Goal: Transaction & Acquisition: Subscribe to service/newsletter

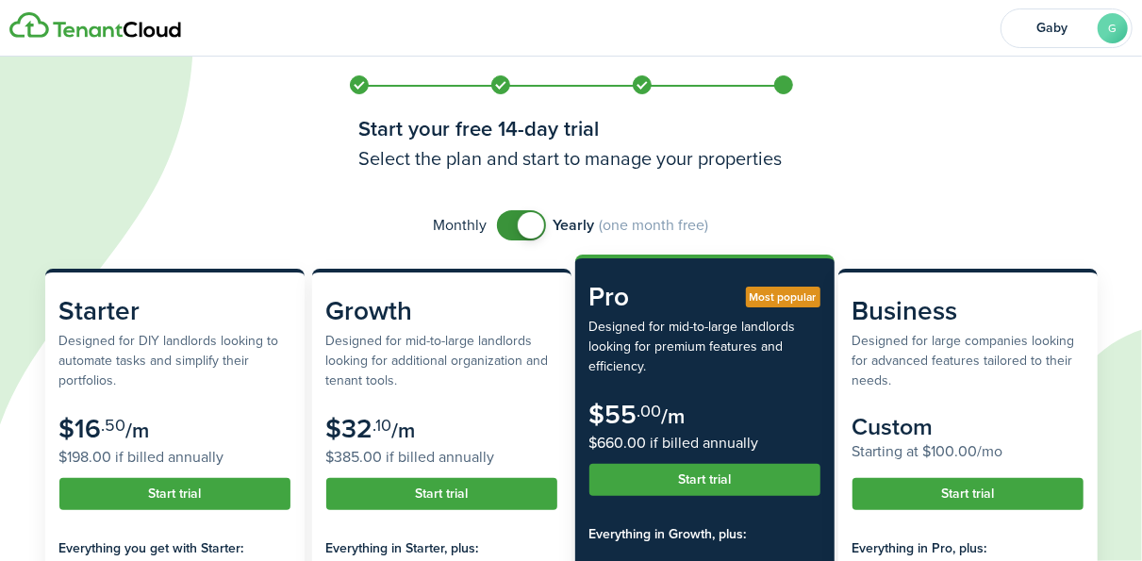
checkbox input "false"
click at [525, 228] on span at bounding box center [531, 225] width 26 height 26
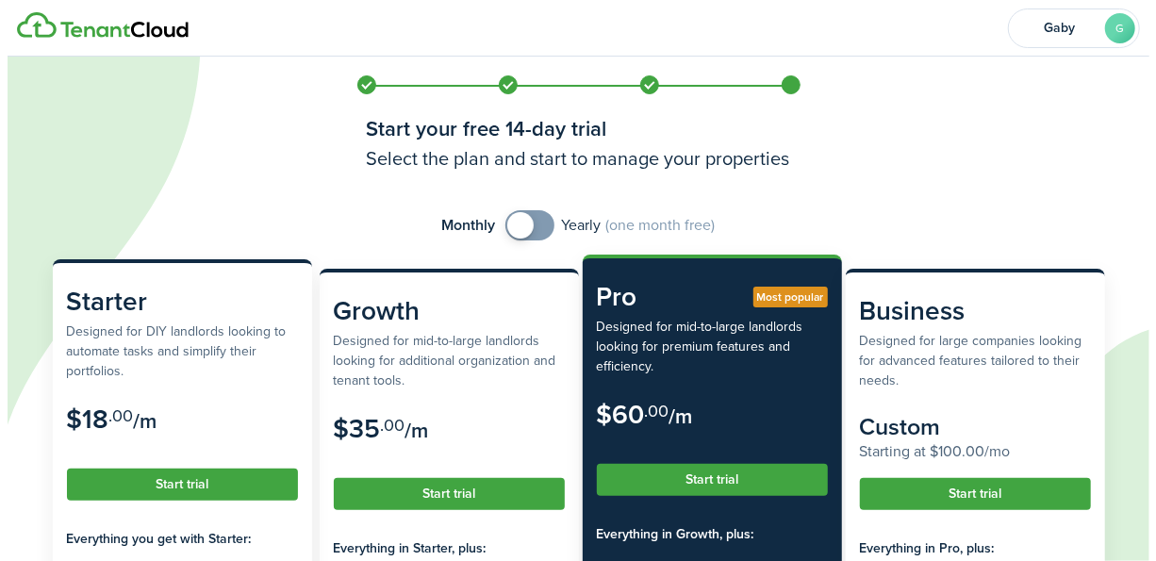
scroll to position [189, 0]
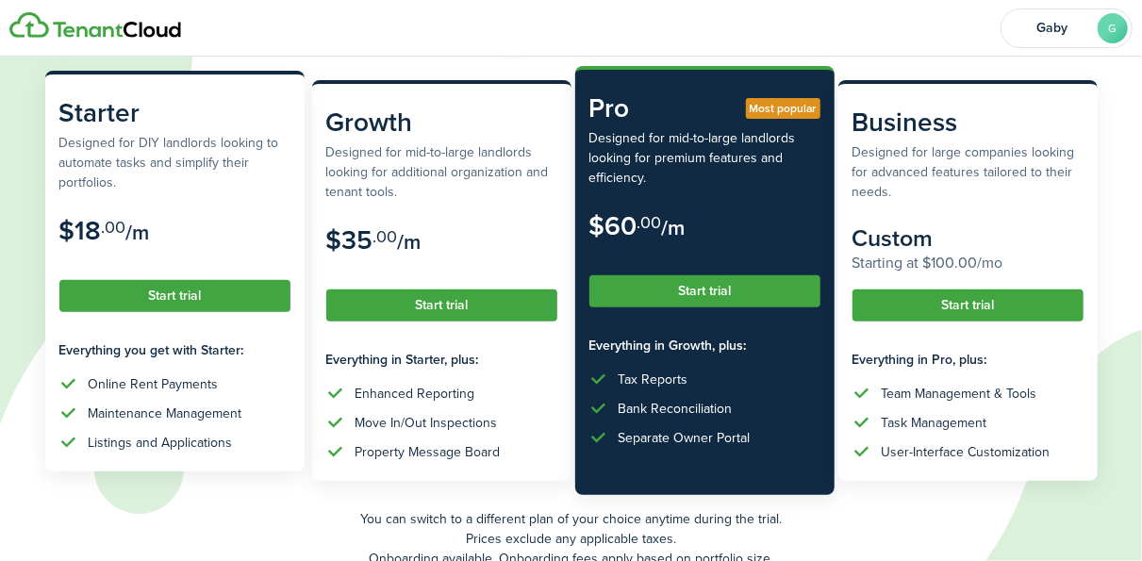
click at [176, 293] on button "Start trial" at bounding box center [174, 296] width 231 height 32
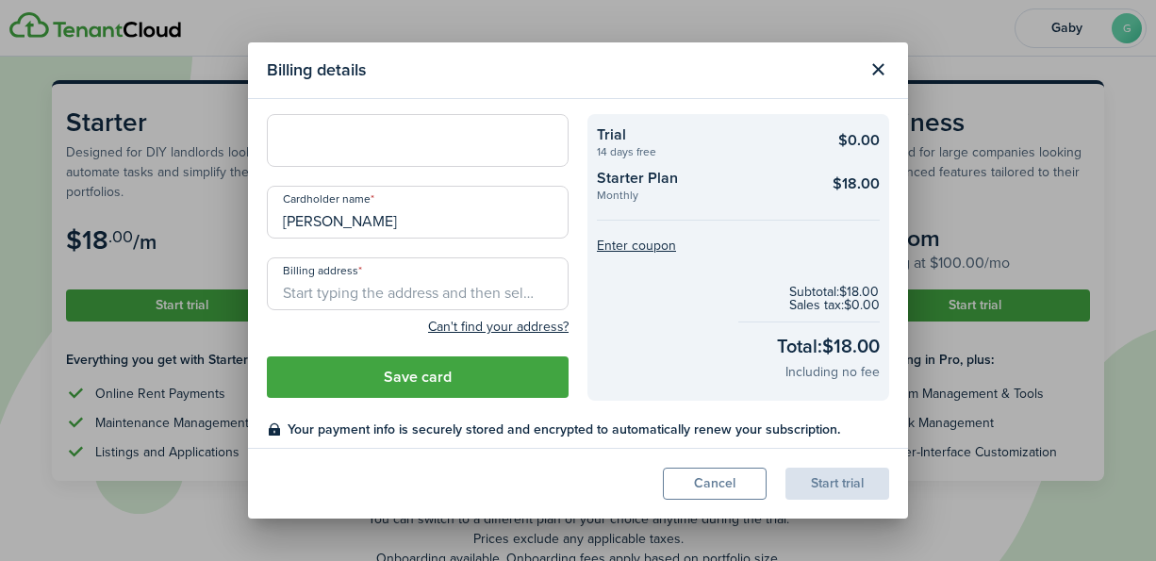
scroll to position [0, 0]
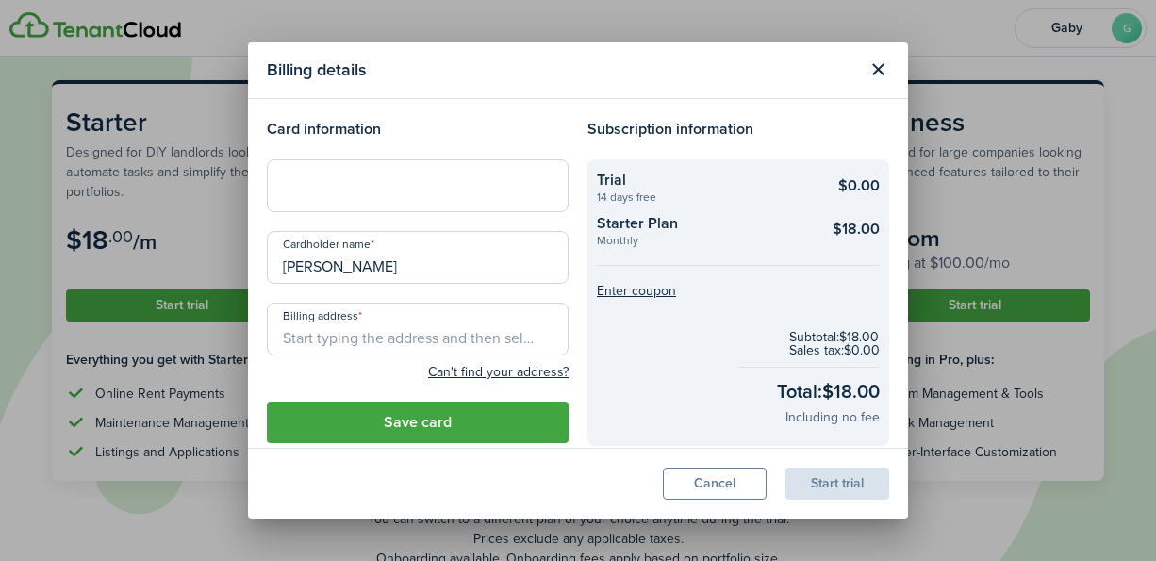
click at [312, 200] on div at bounding box center [418, 185] width 302 height 53
drag, startPoint x: 365, startPoint y: 266, endPoint x: 253, endPoint y: 266, distance: 112.2
click at [253, 266] on modal-body "Card information Cardholder name [PERSON_NAME] Billing address Can't find your …" at bounding box center [578, 274] width 660 height 350
paste input "[PERSON_NAME]"
type input "[PERSON_NAME]"
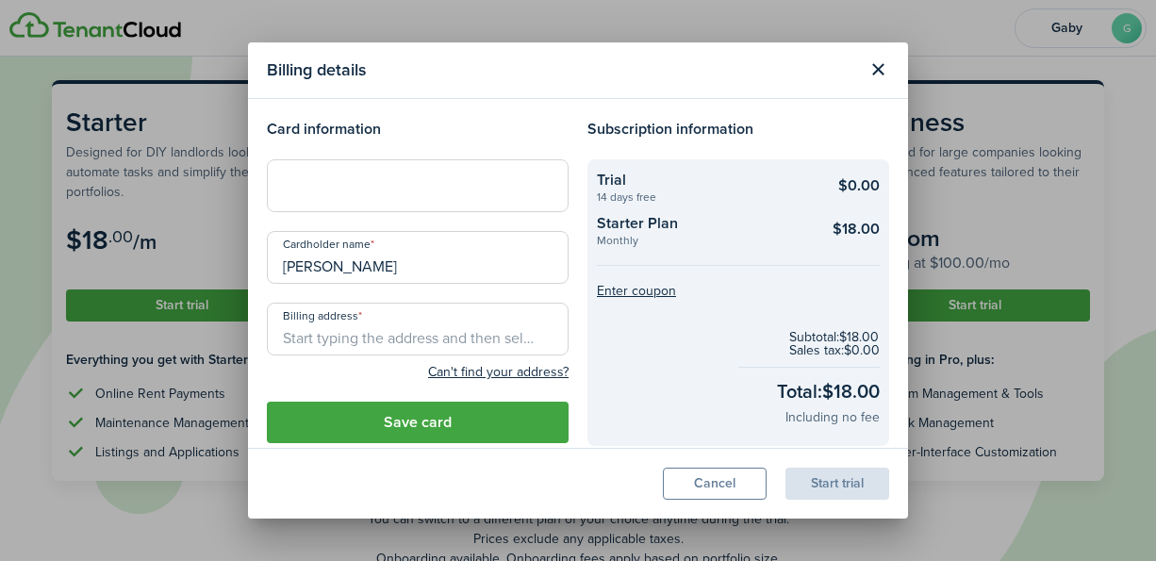
click at [307, 343] on input "Billing address" at bounding box center [418, 329] width 302 height 53
paste input "[STREET_ADDRESS][PERSON_NAME]"
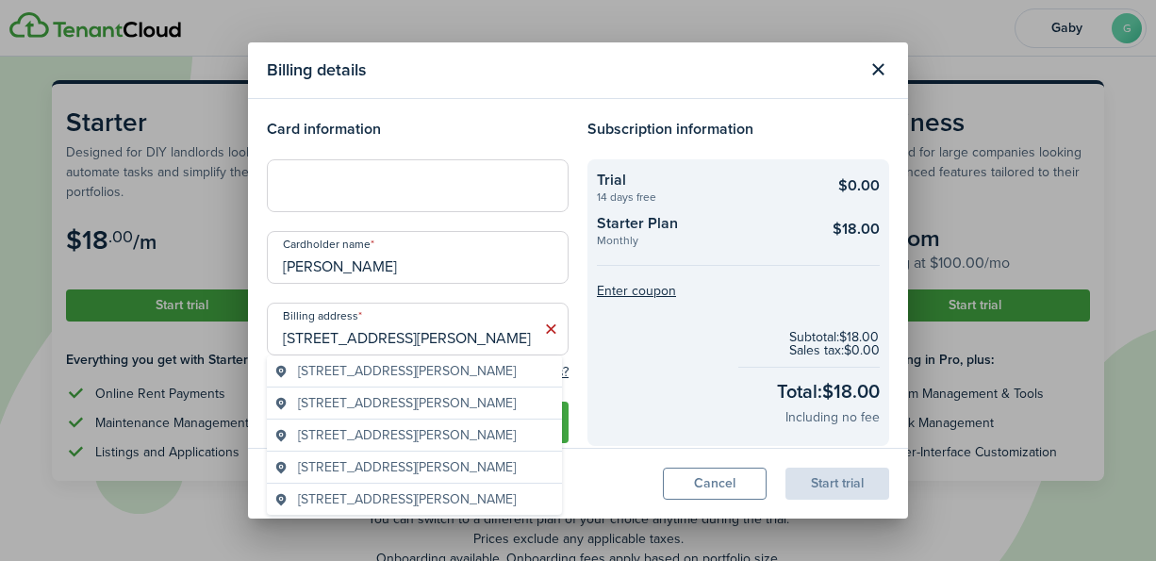
click at [415, 406] on span "[STREET_ADDRESS][PERSON_NAME]" at bounding box center [407, 403] width 218 height 20
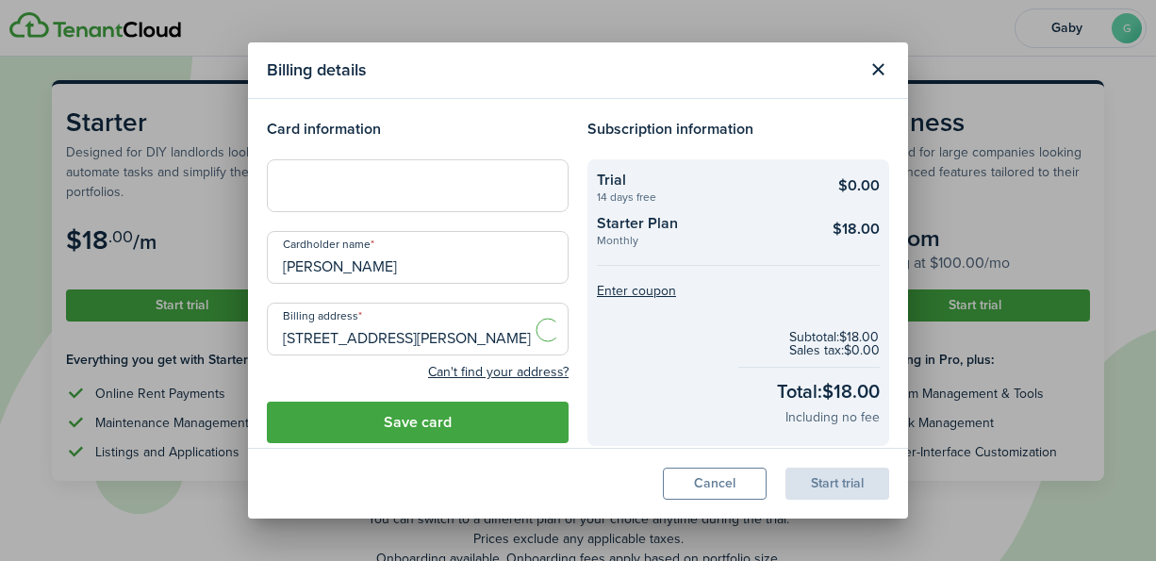
type input "[STREET_ADDRESS][PERSON_NAME]"
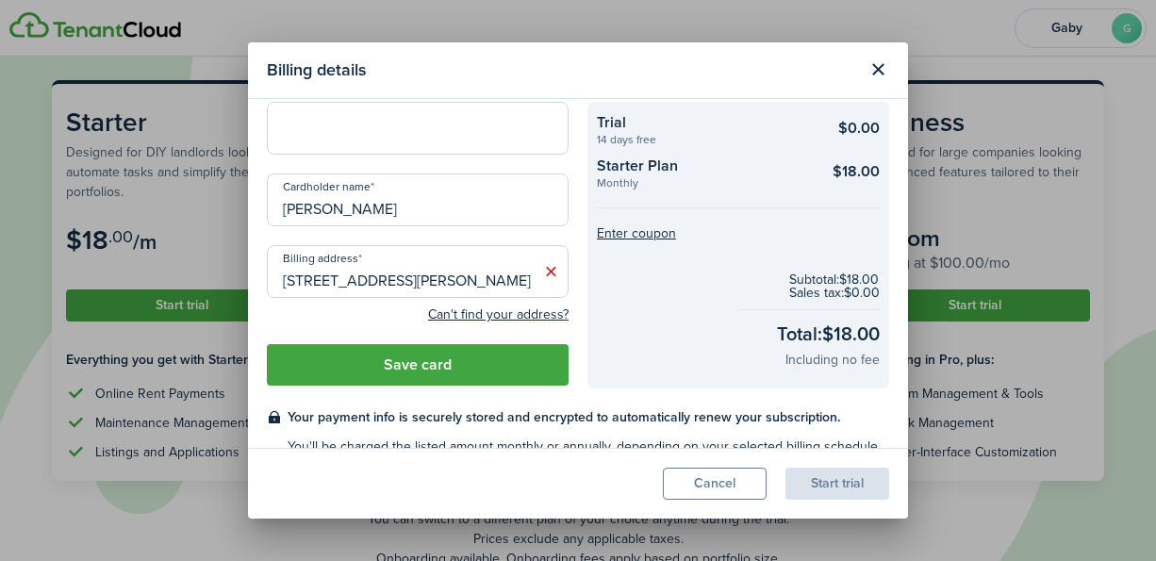
scroll to position [103, 0]
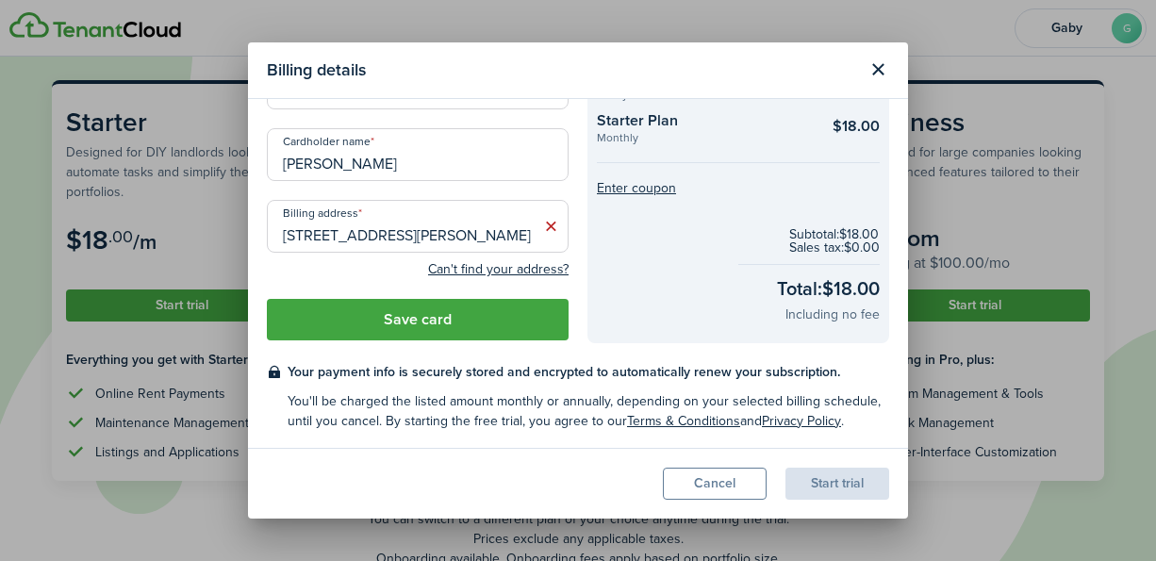
click at [903, 477] on modal-footer "Cancel Start trial" at bounding box center [578, 483] width 660 height 71
click at [424, 319] on button "Save card" at bounding box center [418, 320] width 302 height 42
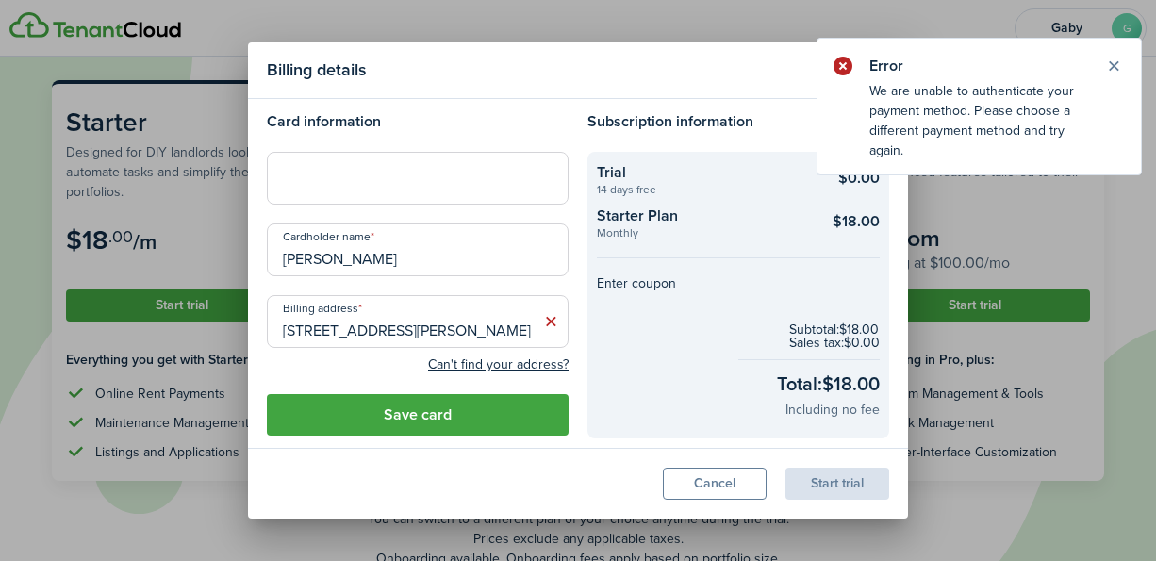
scroll to position [181, 0]
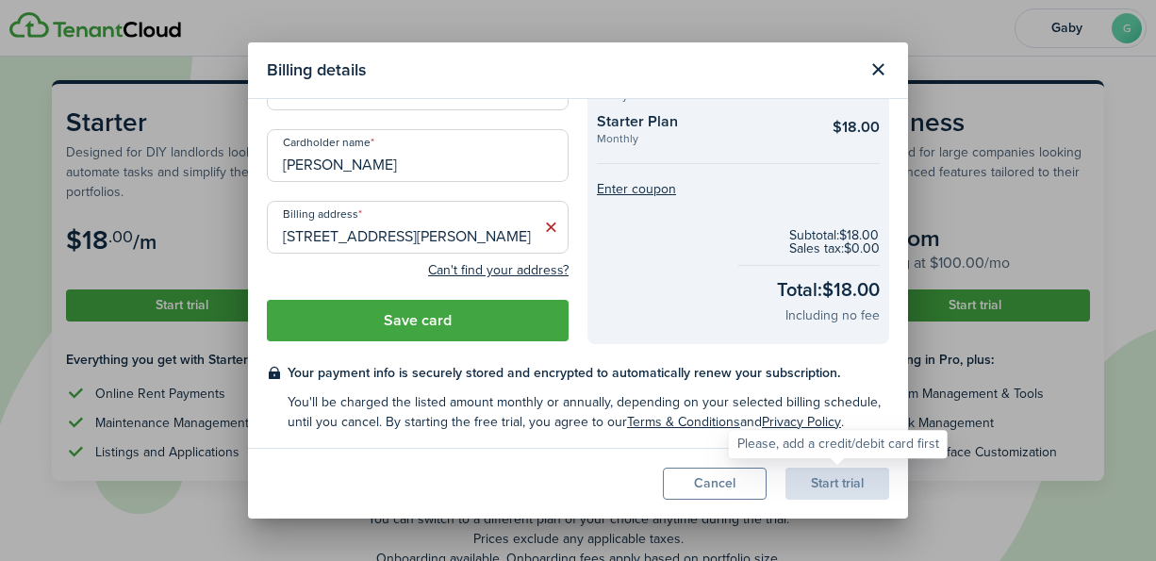
click at [852, 479] on div "Start trial" at bounding box center [838, 484] width 104 height 32
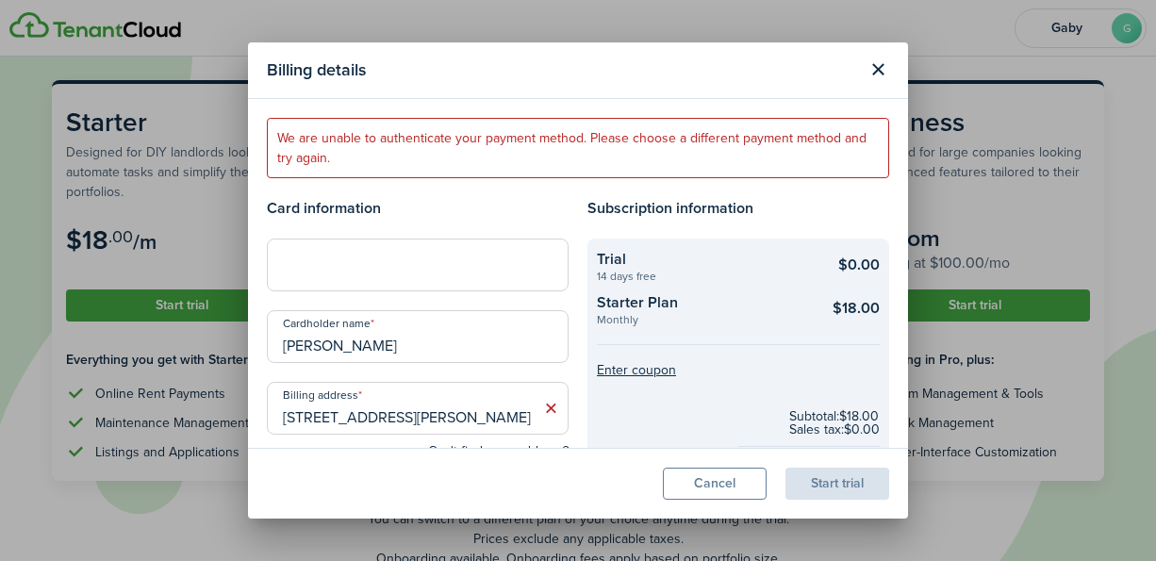
click at [327, 143] on error-message "We are unable to authenticate your payment method. Please choose a different pa…" at bounding box center [578, 148] width 623 height 60
click at [371, 198] on h4 "Card information" at bounding box center [418, 208] width 302 height 23
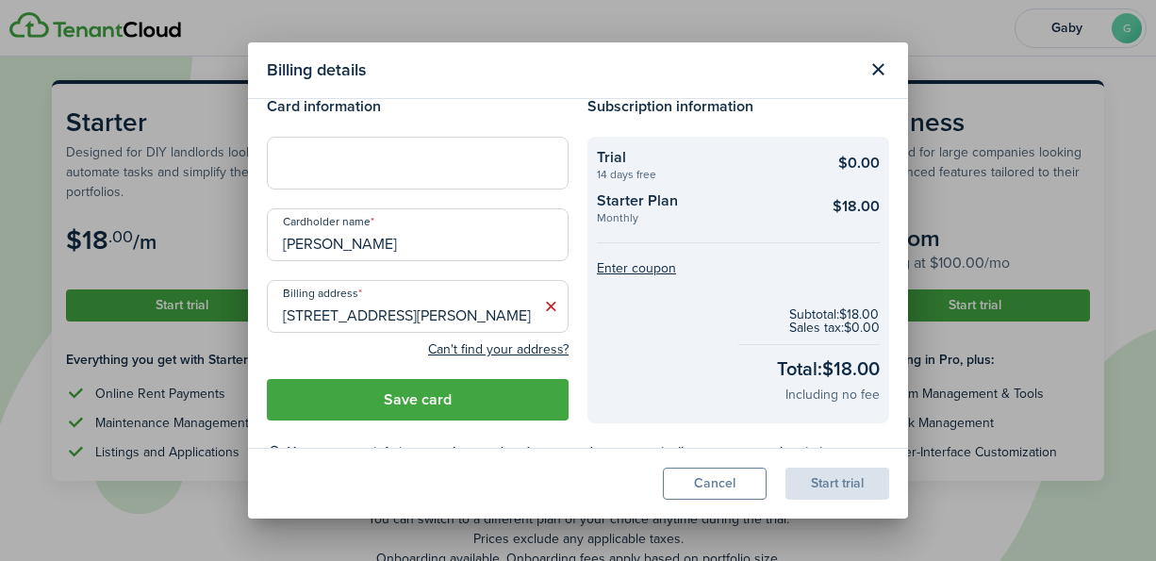
scroll to position [181, 0]
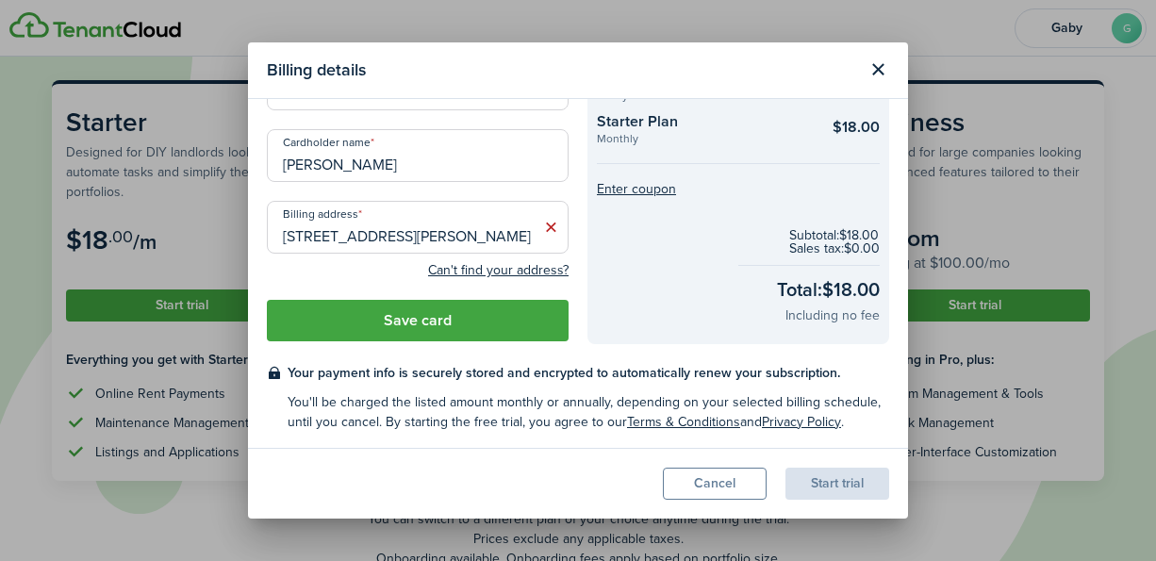
click at [370, 145] on input "[PERSON_NAME]" at bounding box center [418, 155] width 302 height 53
click at [872, 81] on button "Close modal" at bounding box center [878, 70] width 32 height 32
